Goal: Task Accomplishment & Management: Complete application form

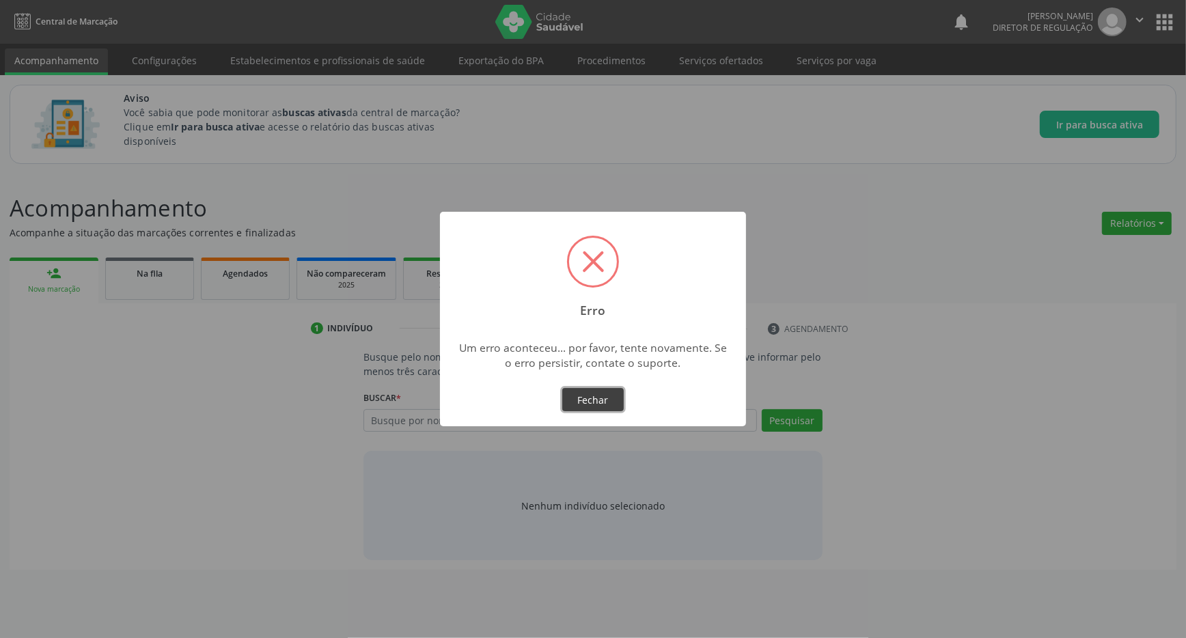
click at [603, 405] on button "Fechar" at bounding box center [592, 399] width 61 height 23
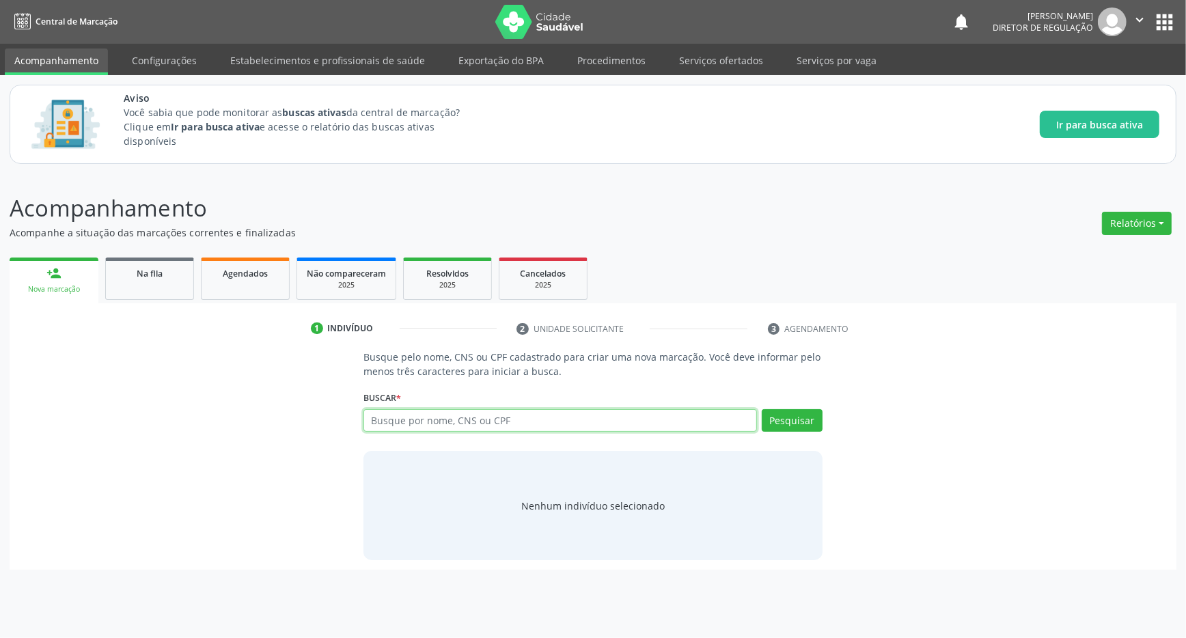
click at [436, 419] on input "text" at bounding box center [559, 420] width 393 height 23
type input "700306906235437"
click at [783, 413] on button "Pesquisar" at bounding box center [792, 420] width 61 height 23
drag, startPoint x: 467, startPoint y: 412, endPoint x: 368, endPoint y: 423, distance: 99.7
click at [368, 423] on input "700306906235437" at bounding box center [559, 420] width 393 height 23
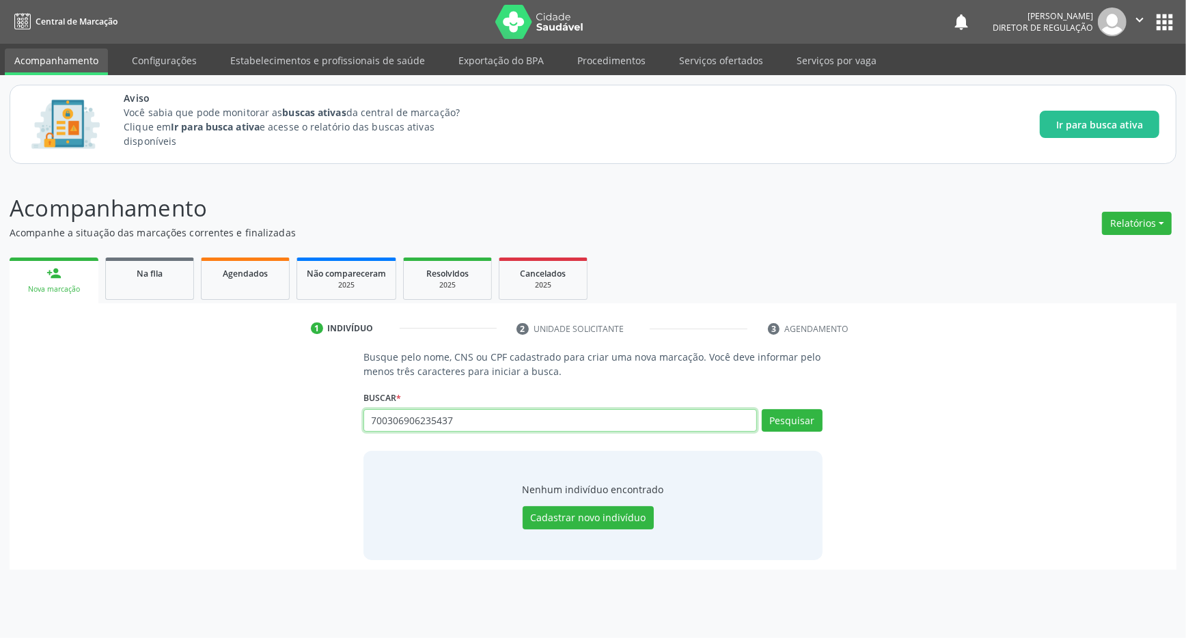
drag, startPoint x: 392, startPoint y: 420, endPoint x: 399, endPoint y: 423, distance: 7.4
click at [1161, 12] on button "apps" at bounding box center [1164, 22] width 24 height 24
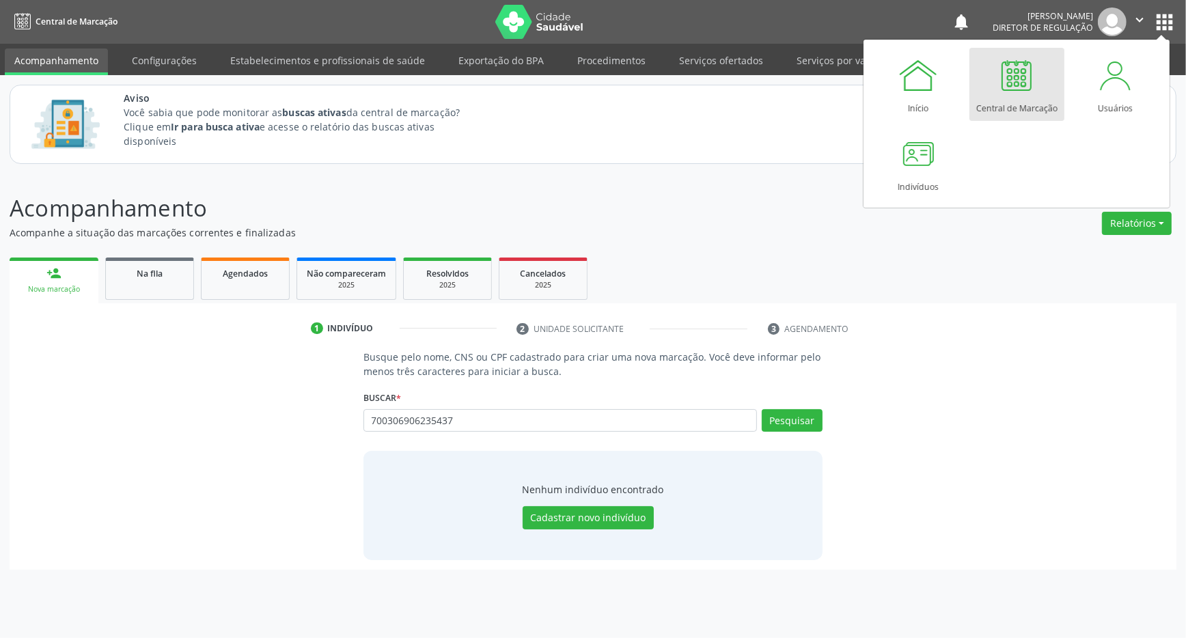
click at [1022, 95] on div at bounding box center [1016, 75] width 41 height 41
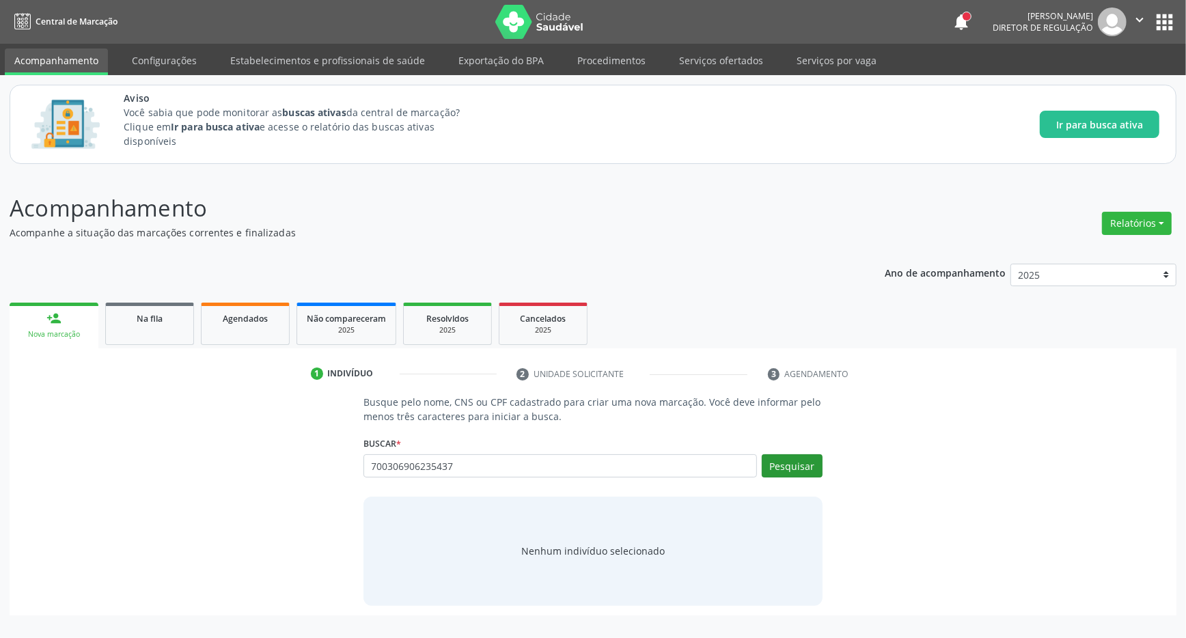
type input "700306906235437"
click at [781, 469] on button "Pesquisar" at bounding box center [792, 465] width 61 height 23
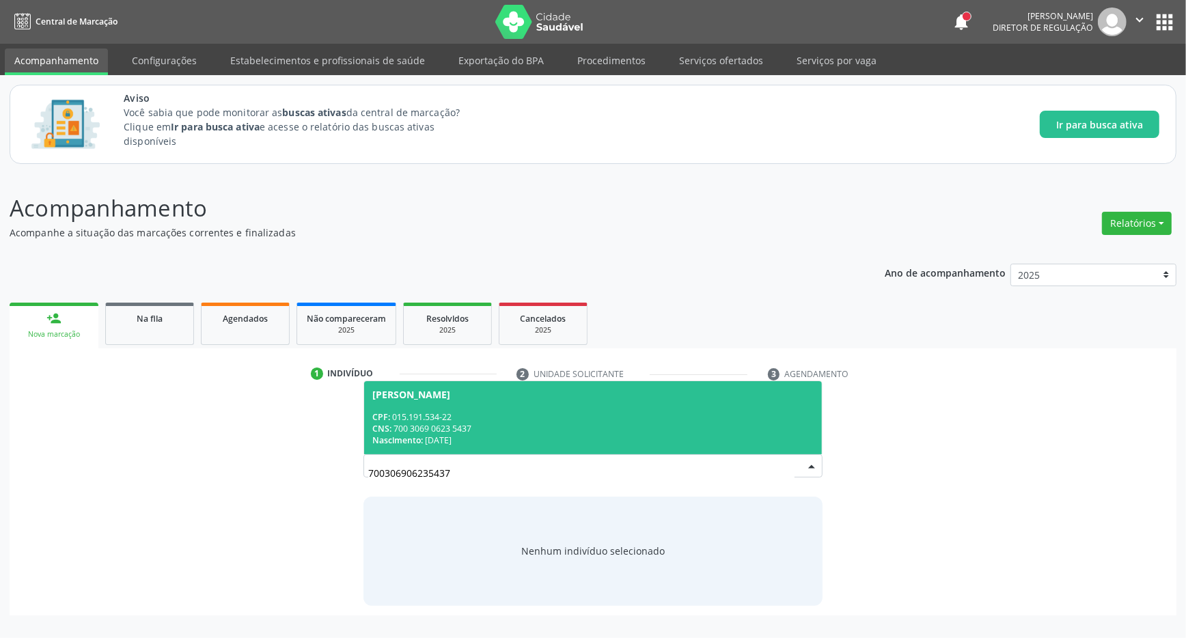
click at [460, 402] on span "[PERSON_NAME] CPF: 015.191.534-22 CNS: 700 3069 0623 5437 Nascimento: [DATE]" at bounding box center [593, 417] width 458 height 73
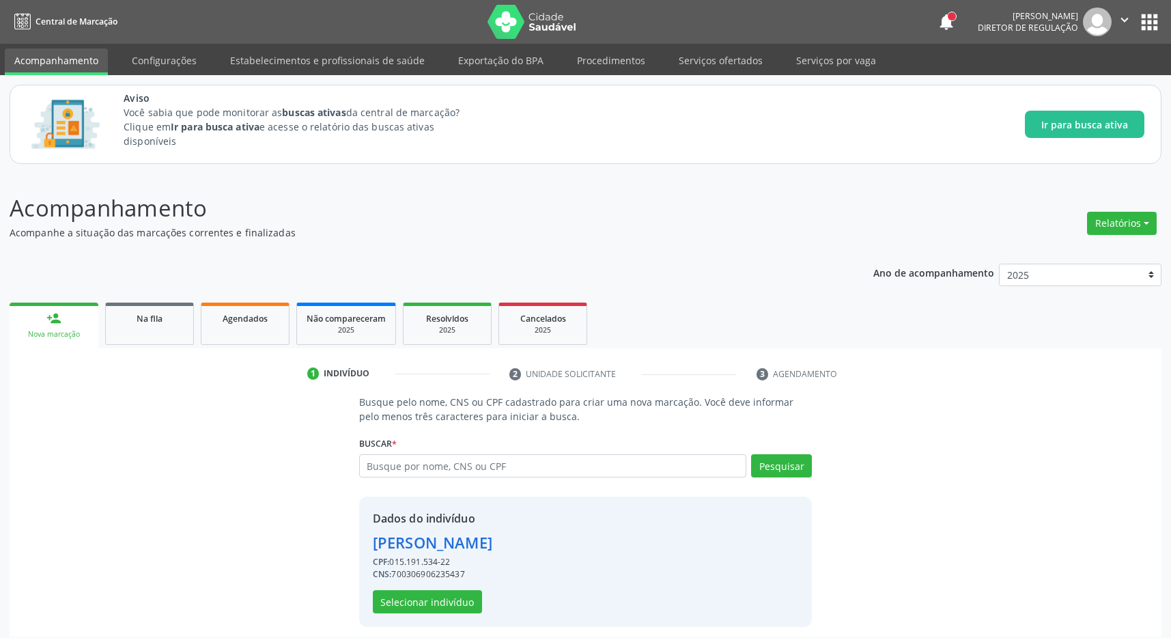
scroll to position [9, 0]
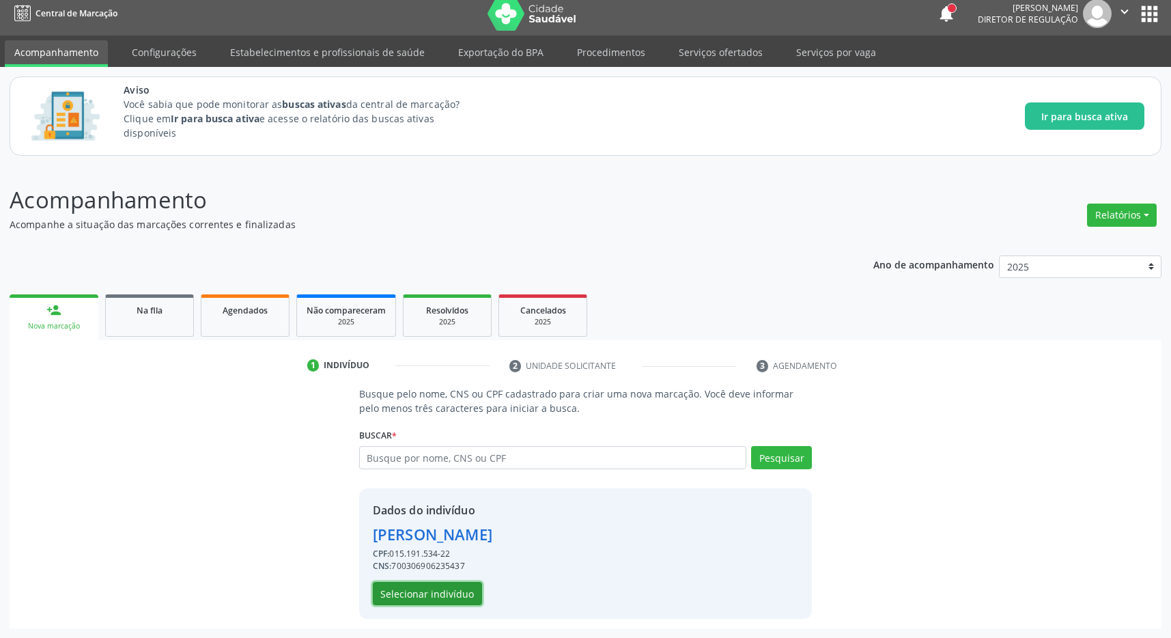
click at [431, 592] on button "Selecionar indivíduo" at bounding box center [427, 593] width 109 height 23
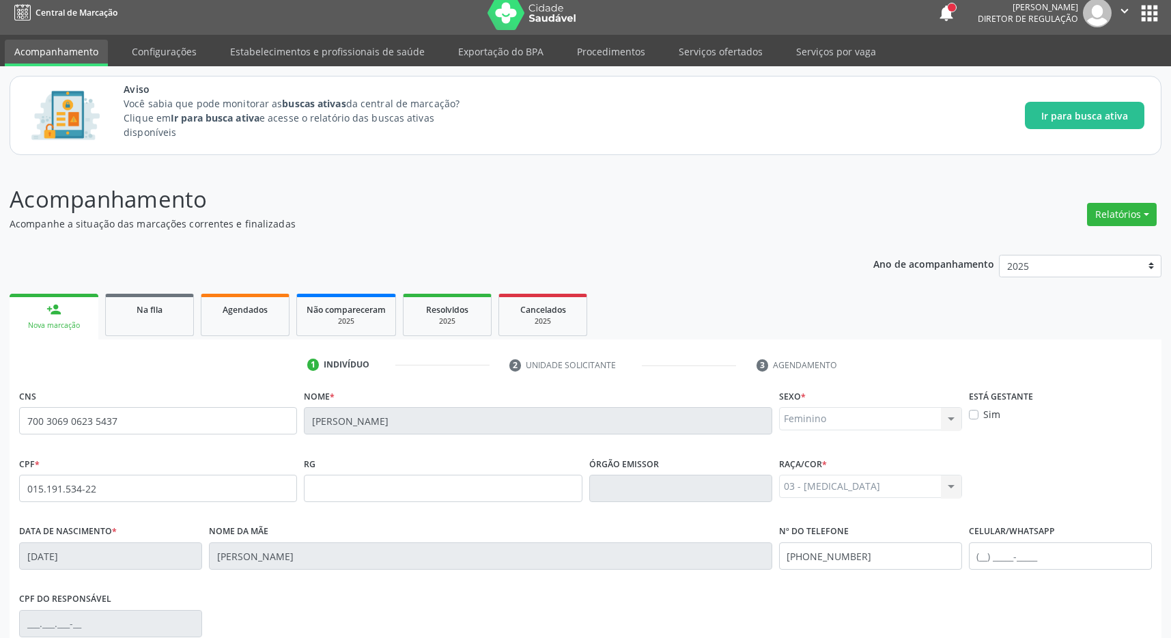
scroll to position [202, 0]
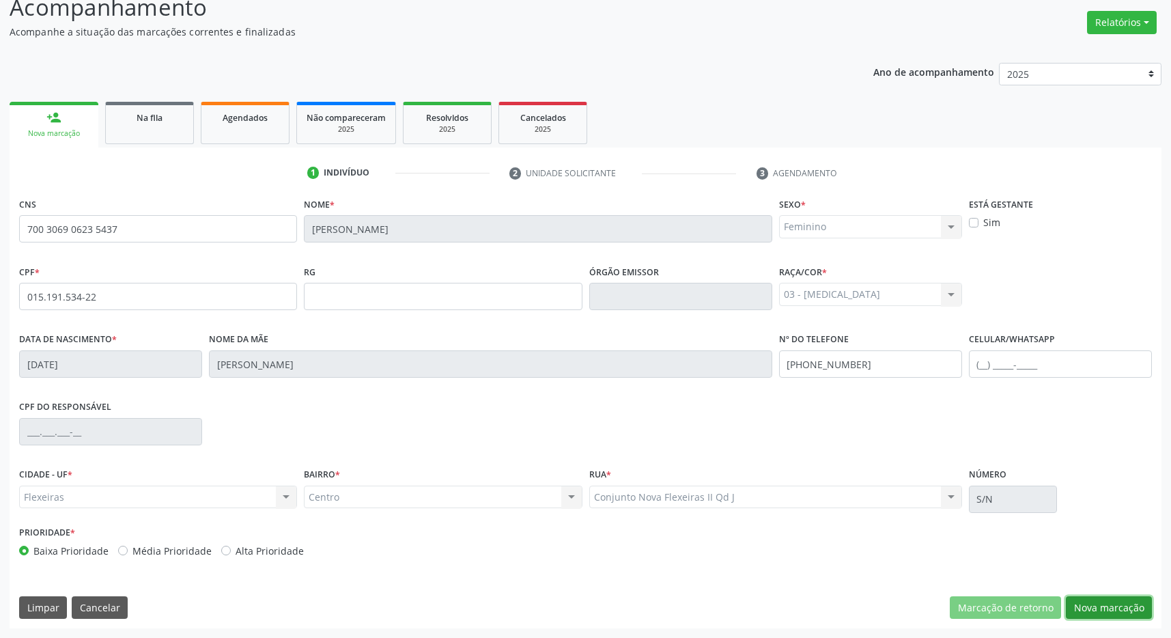
click at [1096, 602] on button "Nova marcação" at bounding box center [1109, 607] width 86 height 23
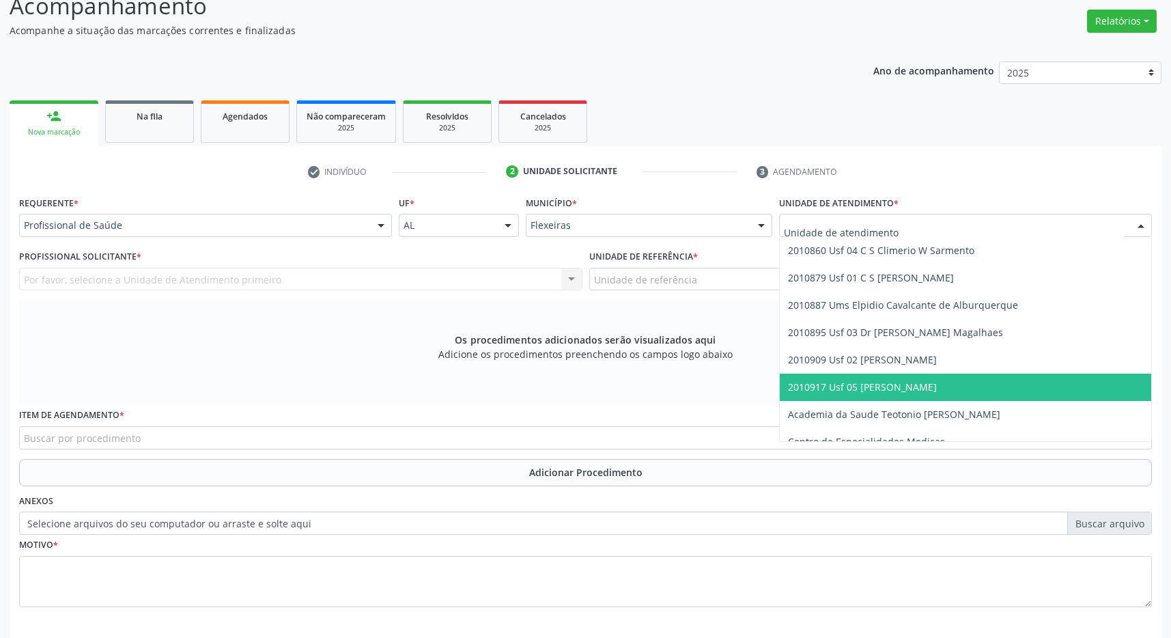
click at [908, 385] on span "2010917 Usf 05 [PERSON_NAME]" at bounding box center [862, 386] width 149 height 13
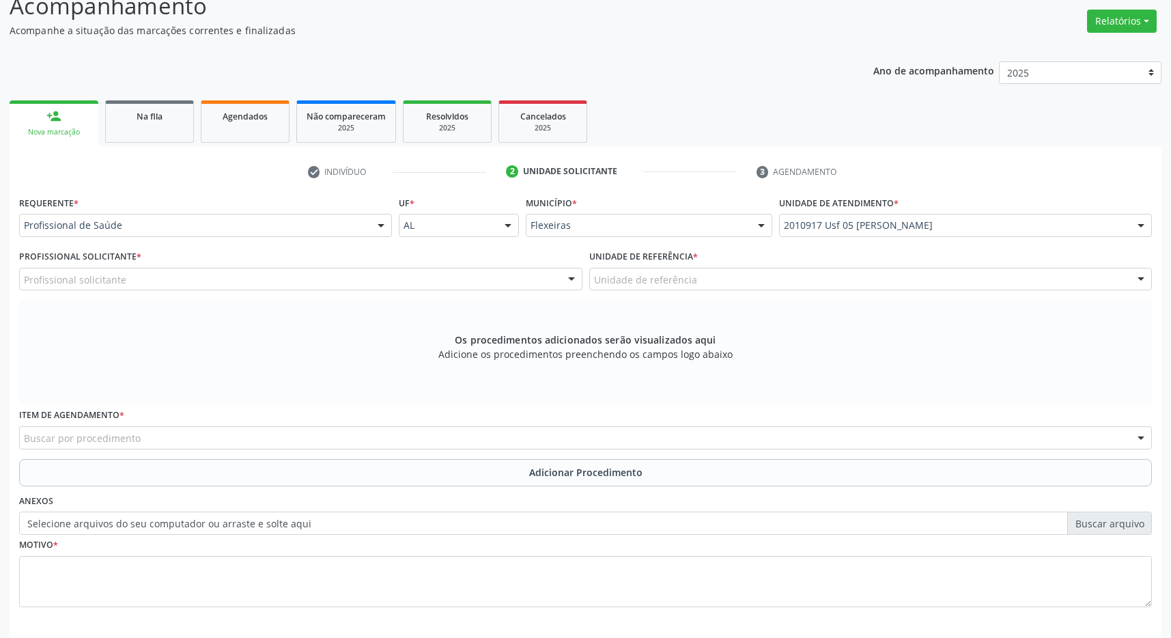
click at [858, 286] on div "Unidade de referência" at bounding box center [871, 279] width 564 height 23
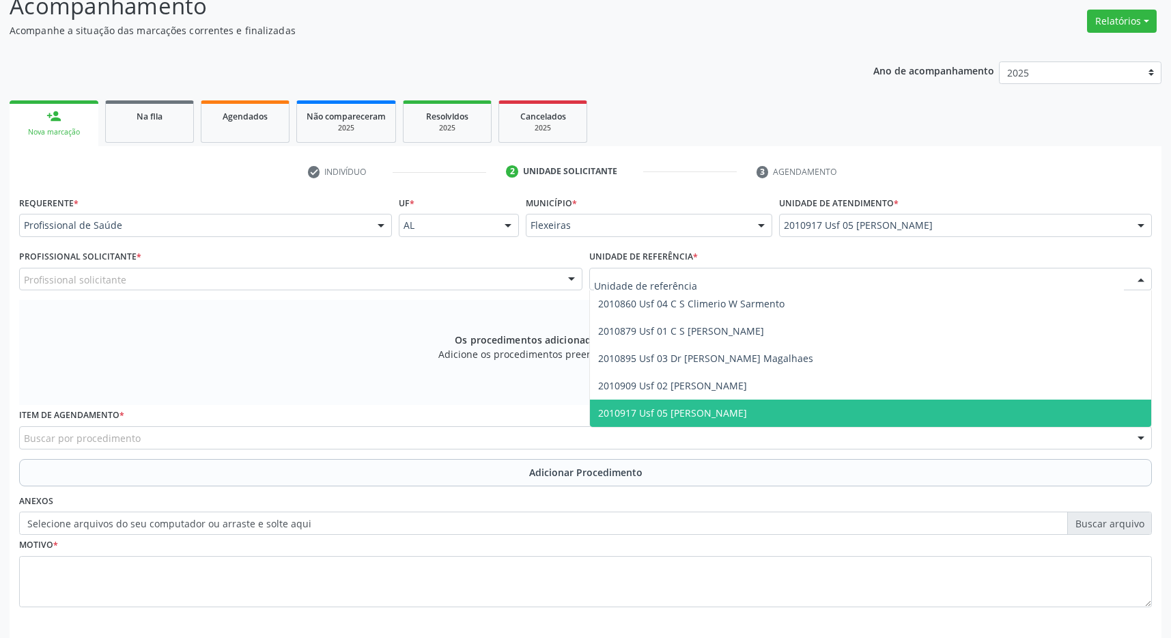
click at [841, 406] on span "2010917 Usf 05 [PERSON_NAME]" at bounding box center [871, 413] width 562 height 27
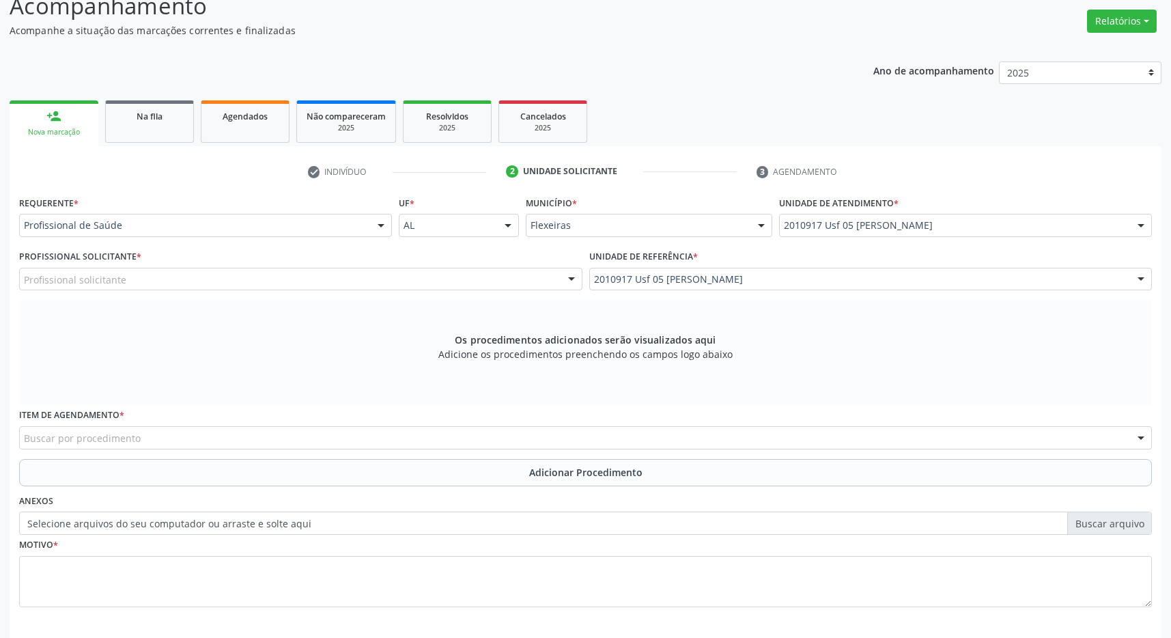
click at [487, 277] on div "Profissional solicitante" at bounding box center [301, 279] width 564 height 23
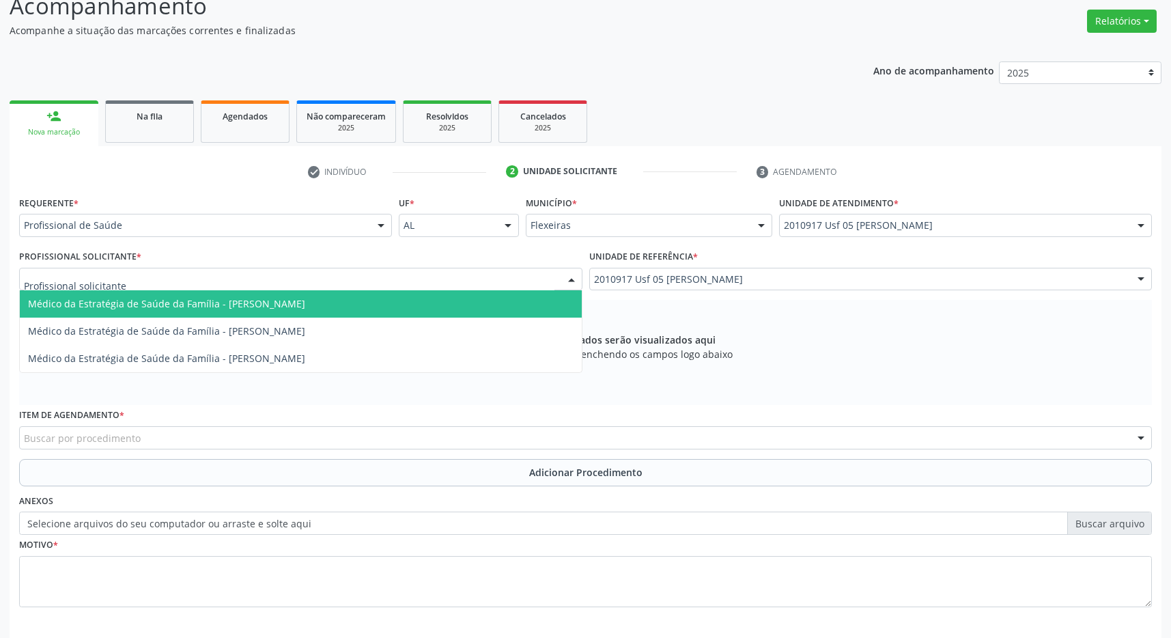
click at [475, 301] on span "Médico da Estratégia de Saúde da Família - [PERSON_NAME]" at bounding box center [301, 303] width 562 height 27
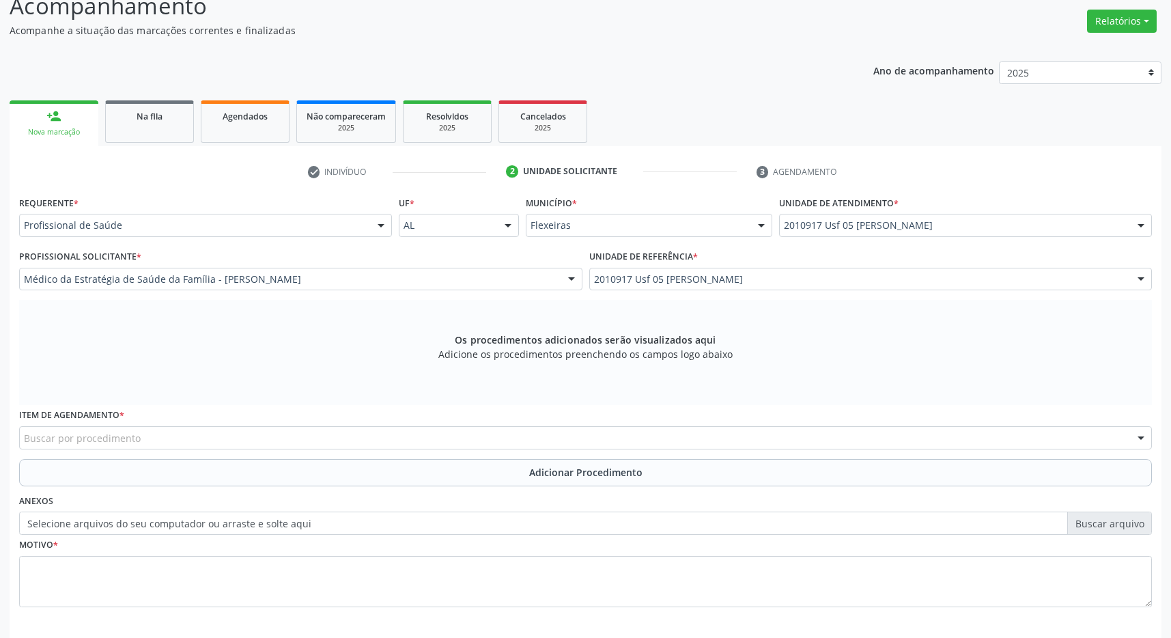
click at [227, 437] on div "Buscar por procedimento" at bounding box center [585, 437] width 1133 height 23
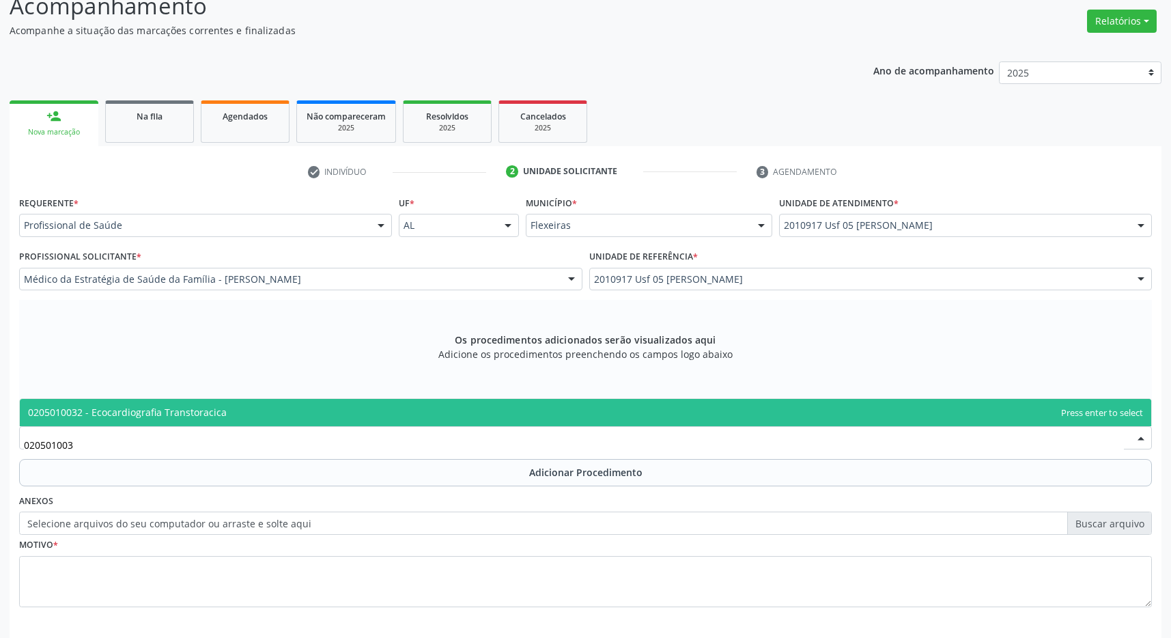
type input "0205010032"
click at [206, 408] on span "0205010032 - Ecocardiografia Transtoracica" at bounding box center [127, 412] width 199 height 13
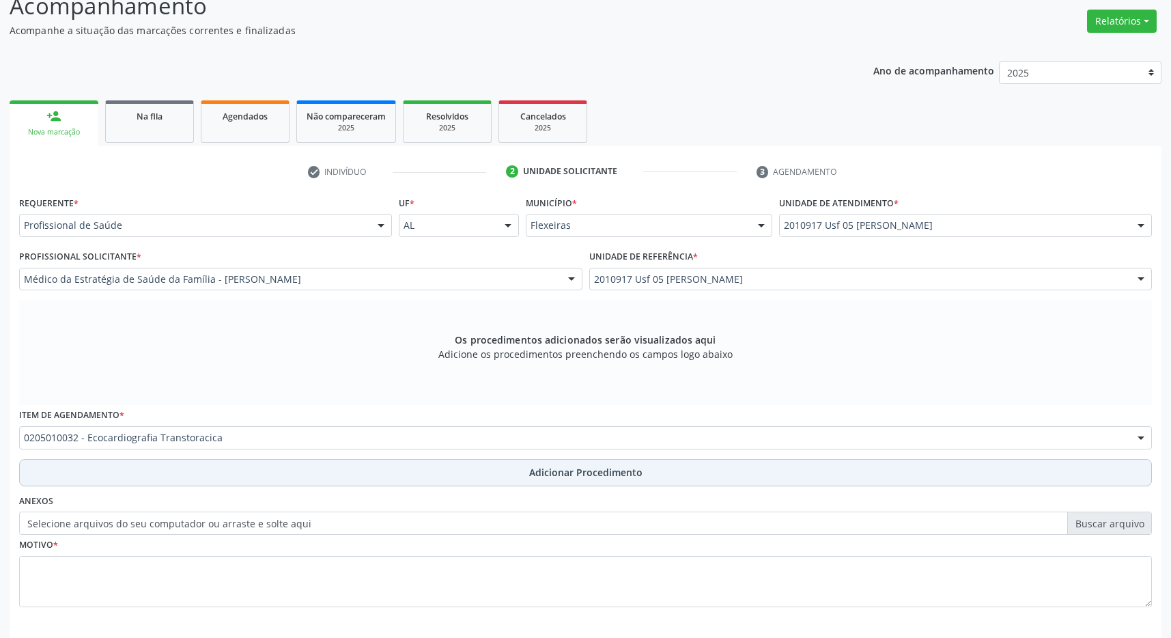
click at [519, 470] on button "Adicionar Procedimento" at bounding box center [585, 472] width 1133 height 27
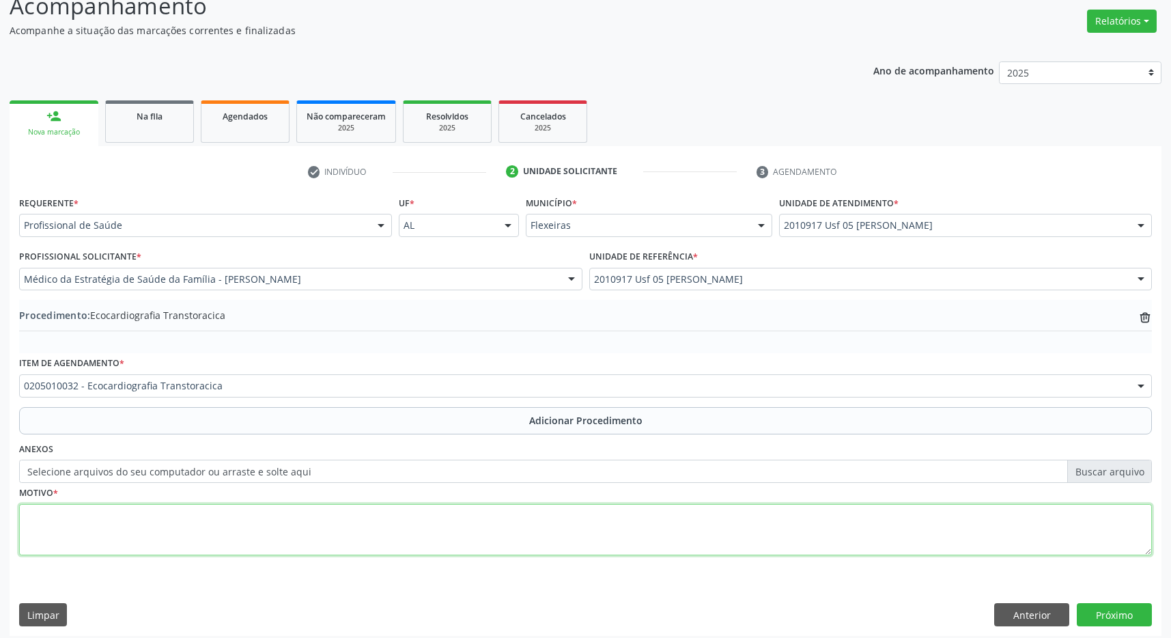
click at [301, 529] on textarea at bounding box center [585, 530] width 1133 height 52
type textarea "arritimia"
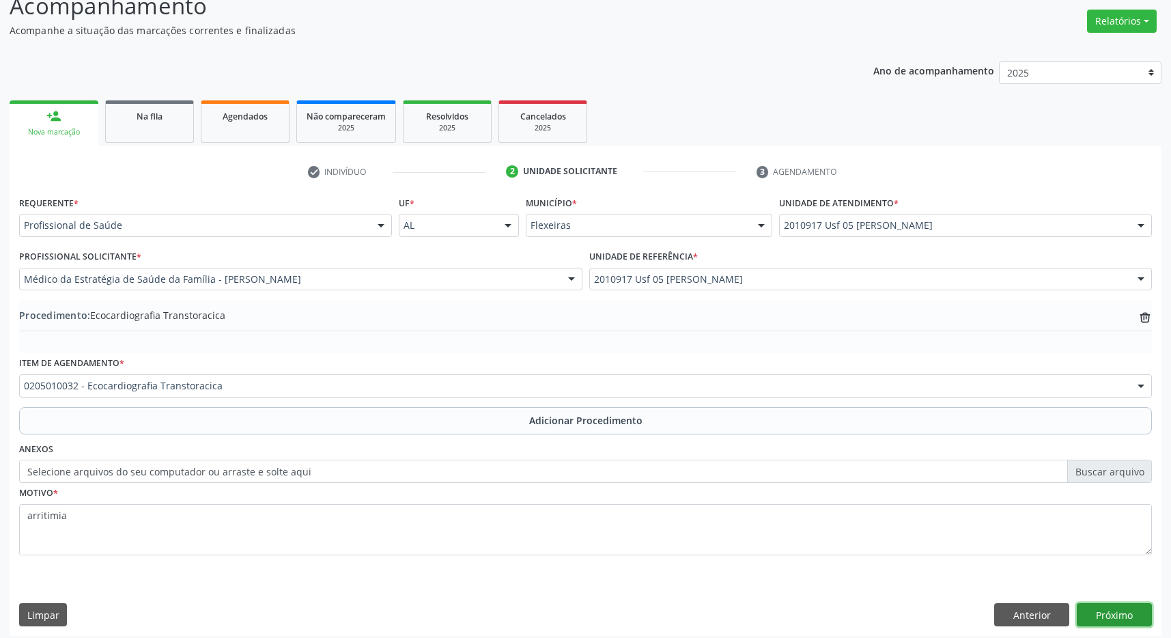
click at [1117, 617] on button "Próximo" at bounding box center [1114, 614] width 75 height 23
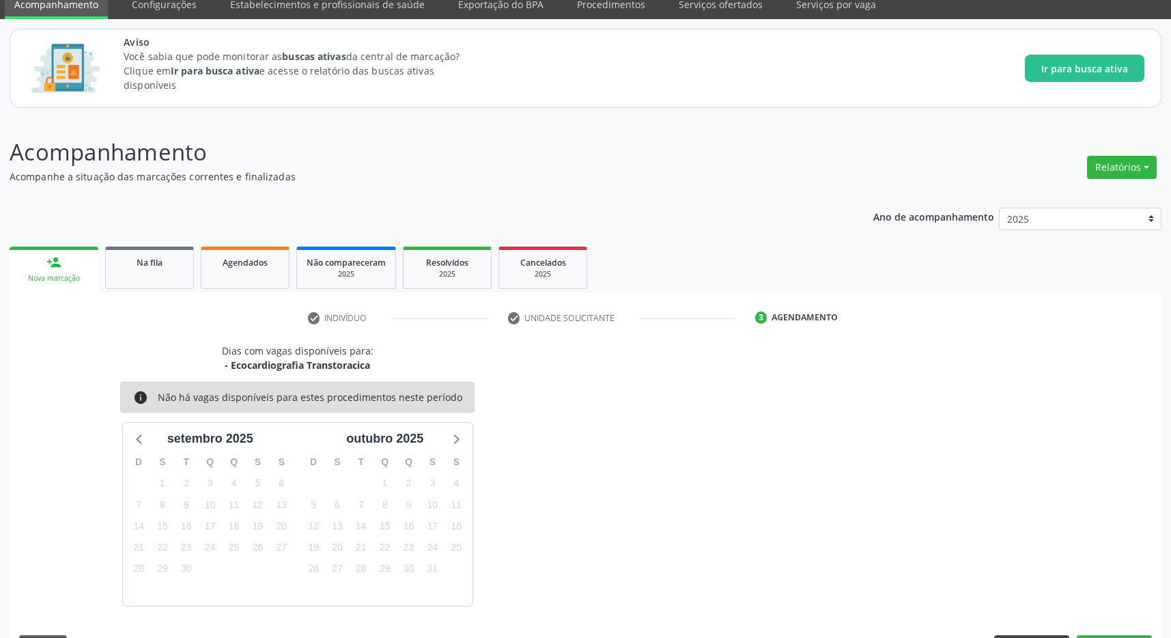
scroll to position [96, 0]
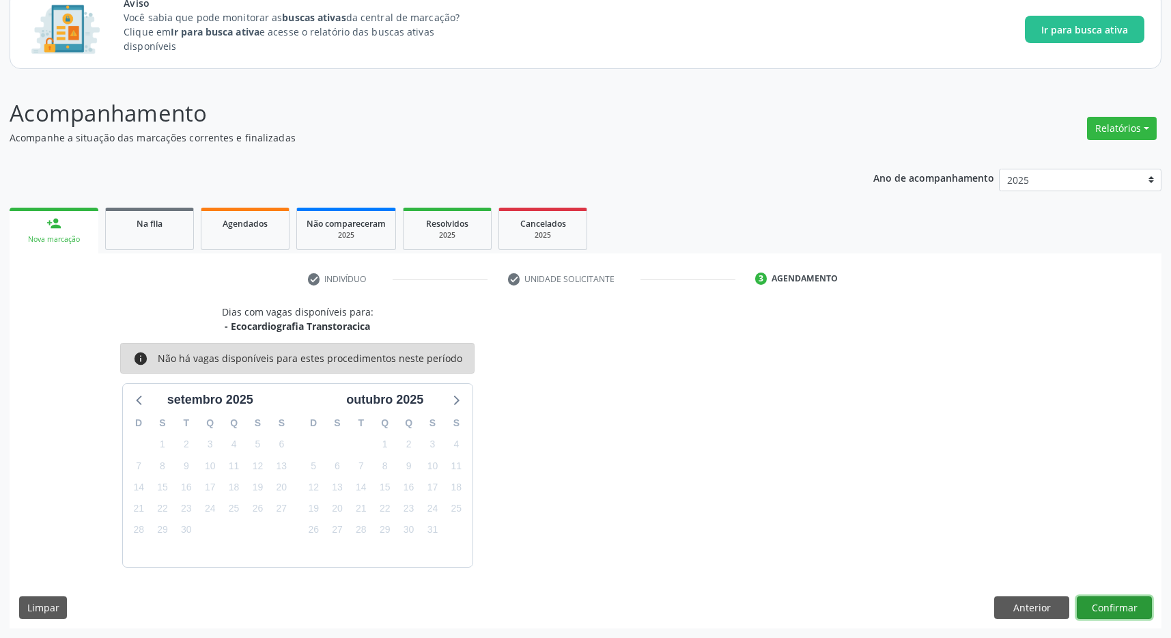
click at [1096, 598] on button "Confirmar" at bounding box center [1114, 607] width 75 height 23
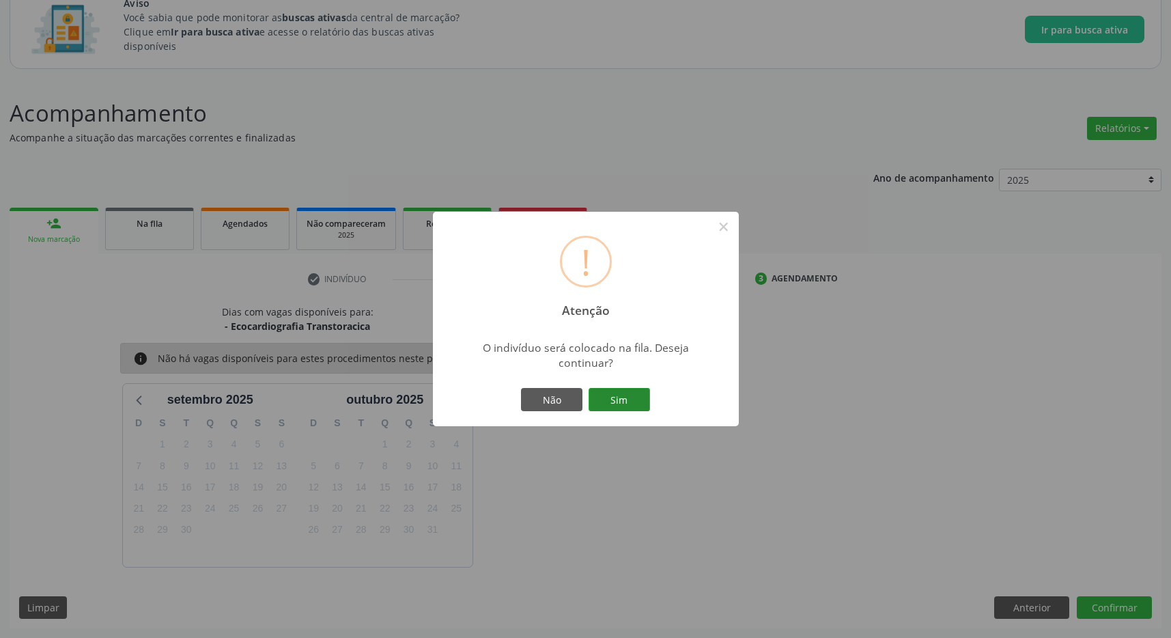
click at [590, 395] on button "Sim" at bounding box center [619, 399] width 61 height 23
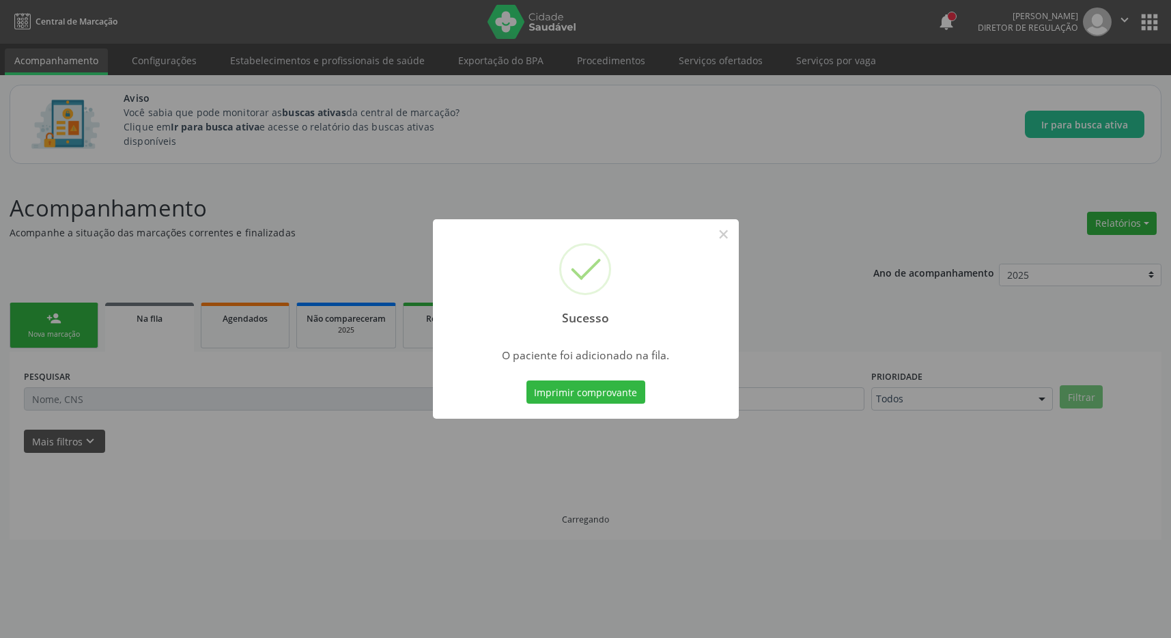
scroll to position [0, 0]
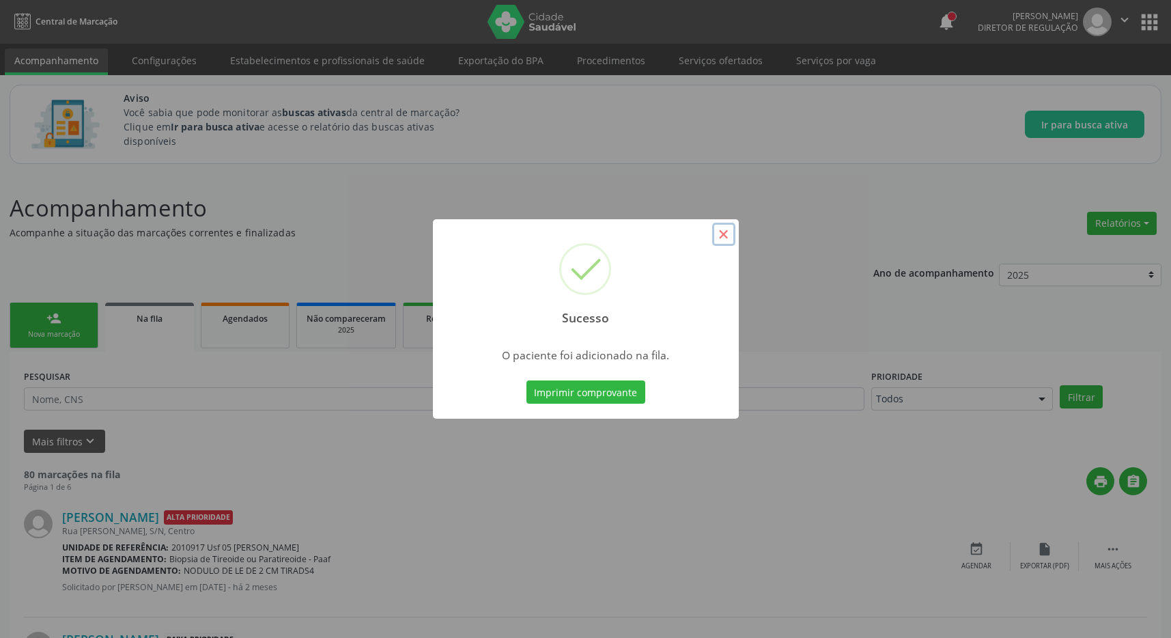
click at [713, 236] on button "×" at bounding box center [723, 234] width 23 height 23
